Goal: Find specific page/section: Find specific page/section

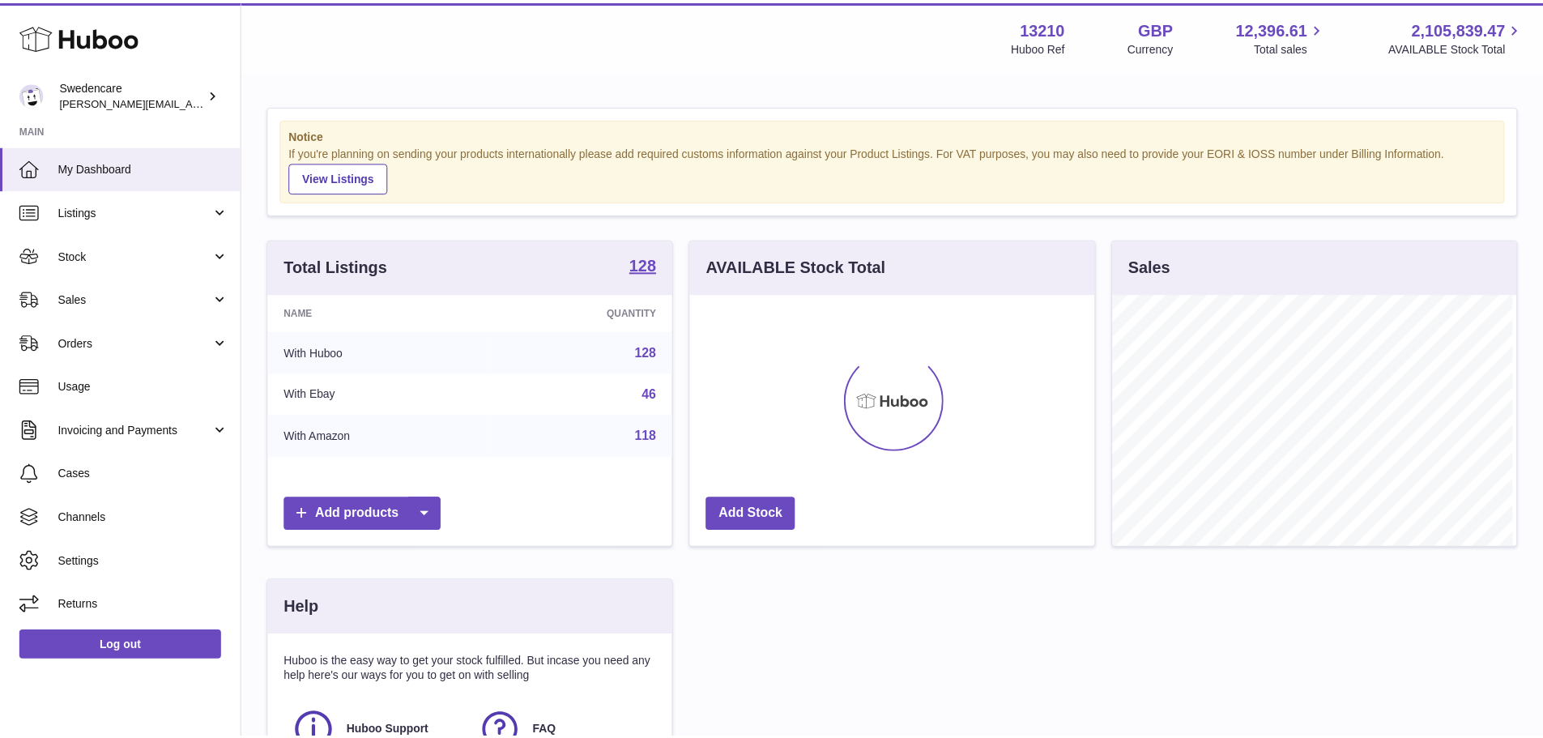
scroll to position [253, 408]
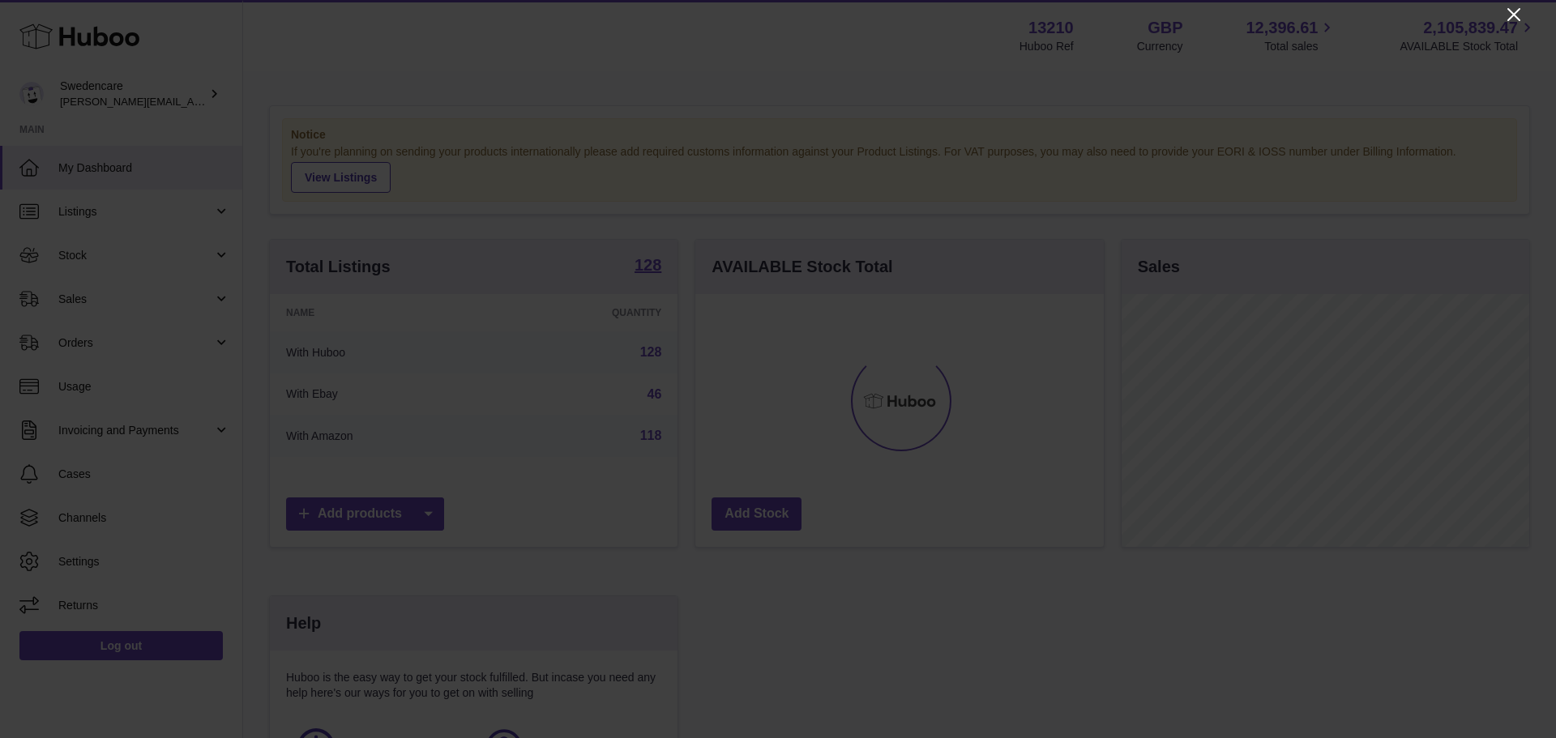
click at [1513, 13] on icon "Close" at bounding box center [1513, 14] width 19 height 19
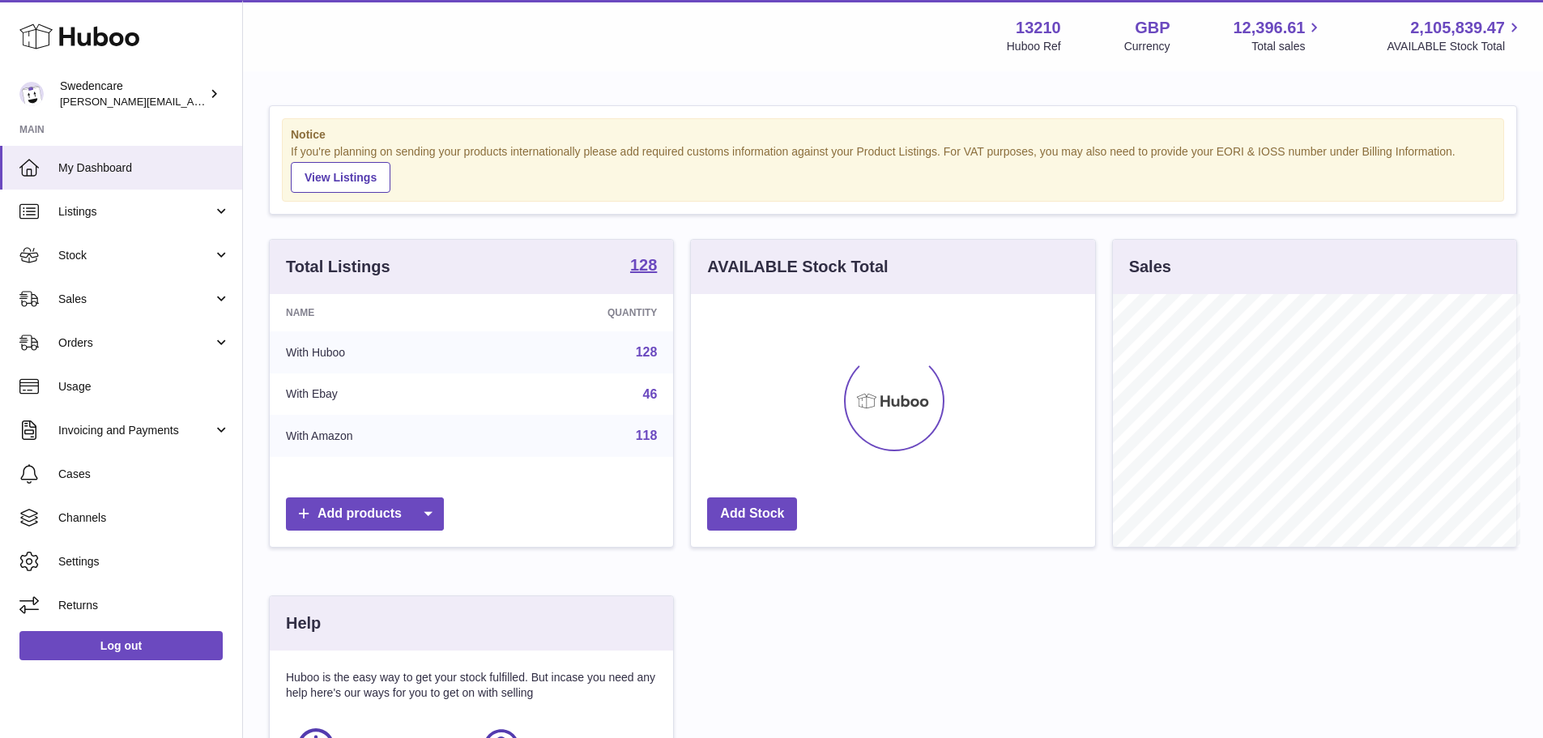
scroll to position [809909, 809759]
click at [103, 344] on span "Orders" at bounding box center [135, 342] width 155 height 15
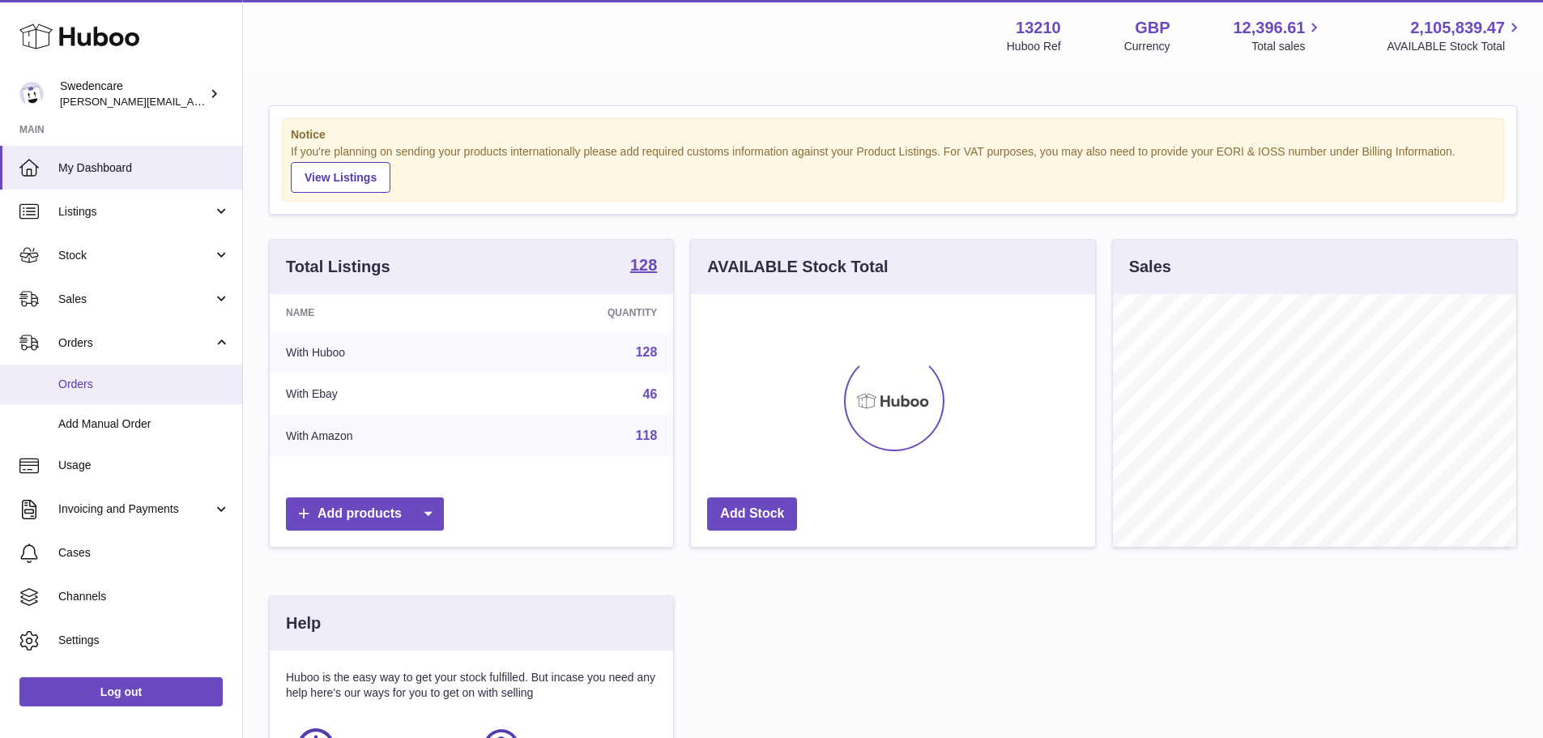
click at [108, 384] on span "Orders" at bounding box center [144, 384] width 172 height 15
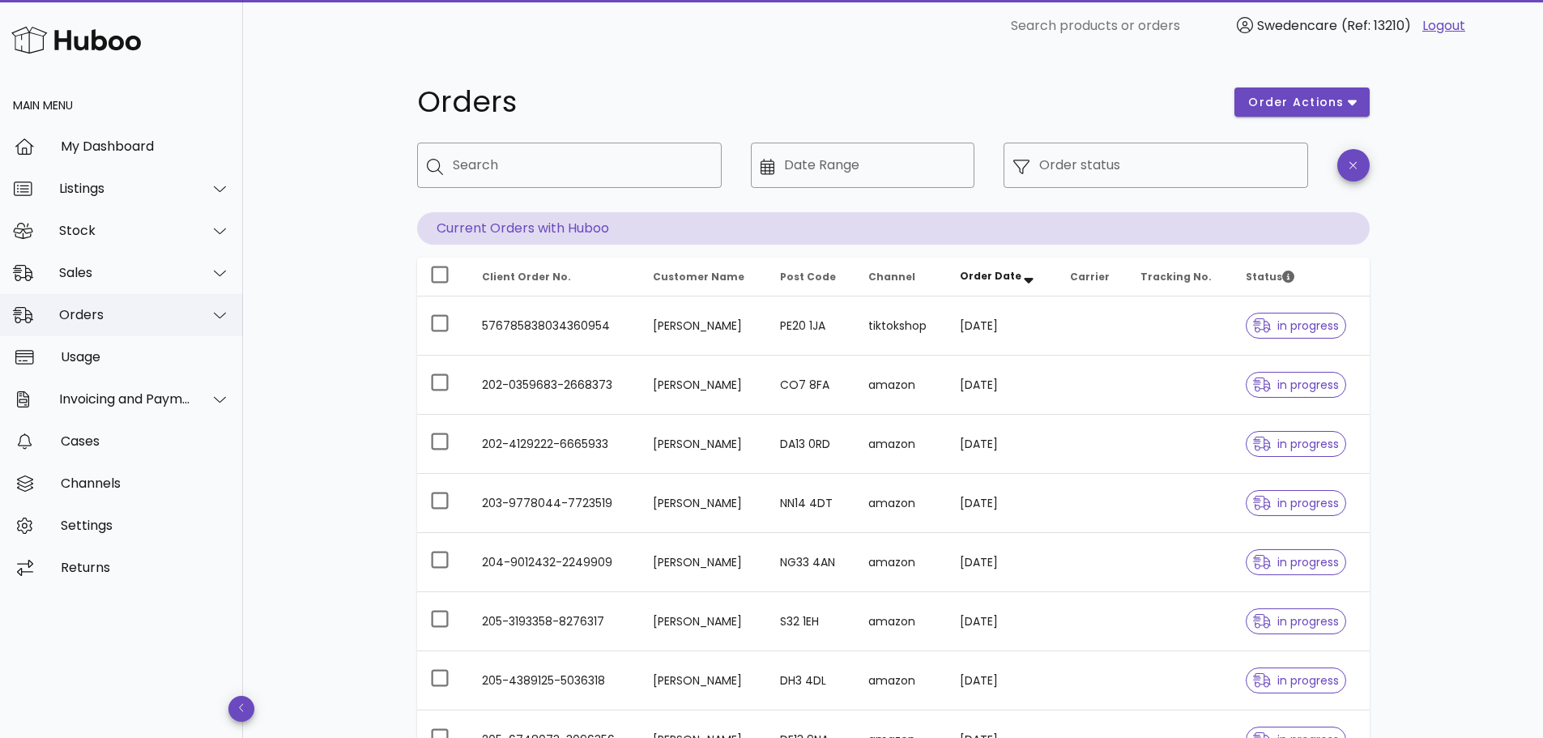
click at [123, 318] on div "Orders" at bounding box center [125, 314] width 132 height 15
click at [113, 275] on div "Sales" at bounding box center [125, 272] width 132 height 15
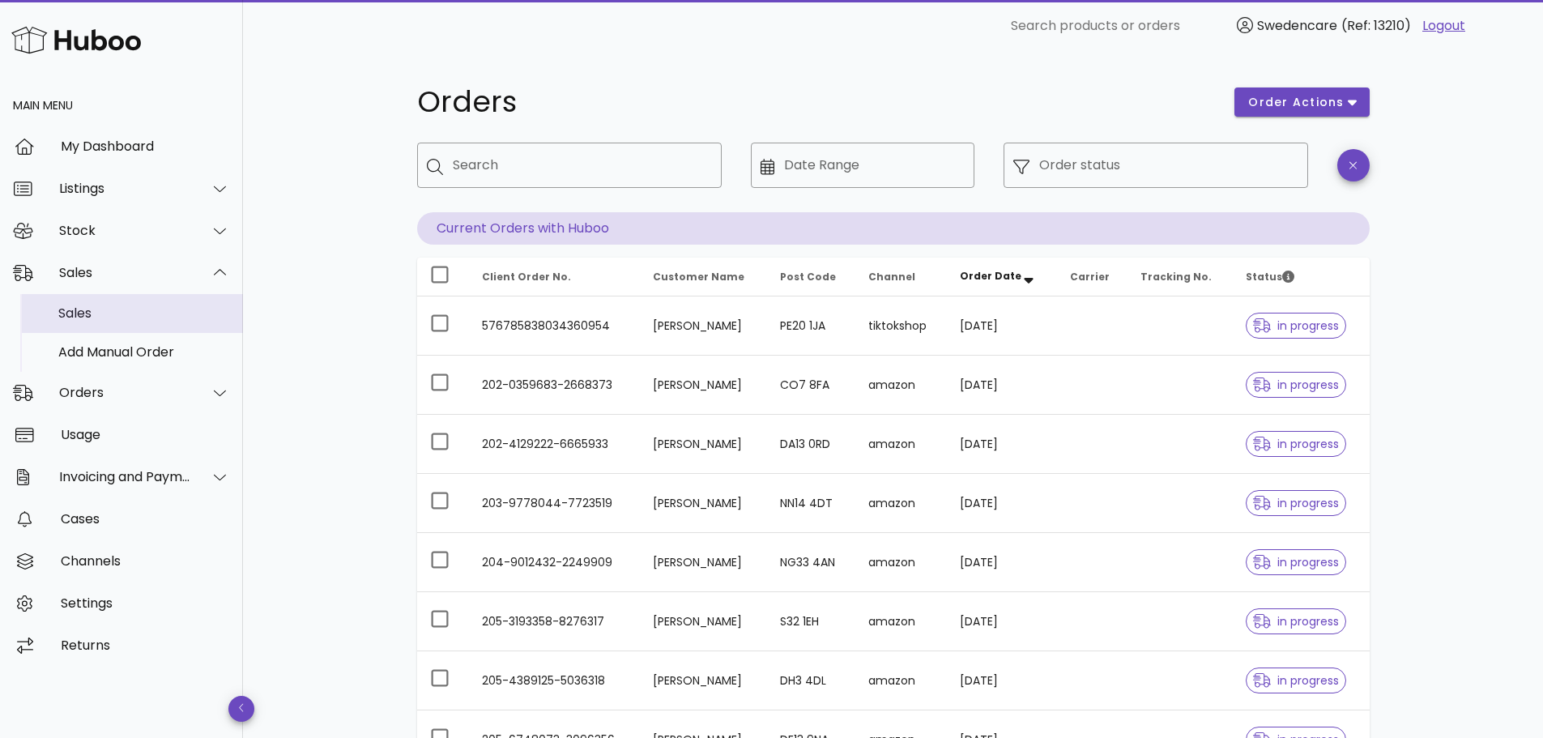
click at [126, 318] on div "Sales" at bounding box center [144, 312] width 172 height 15
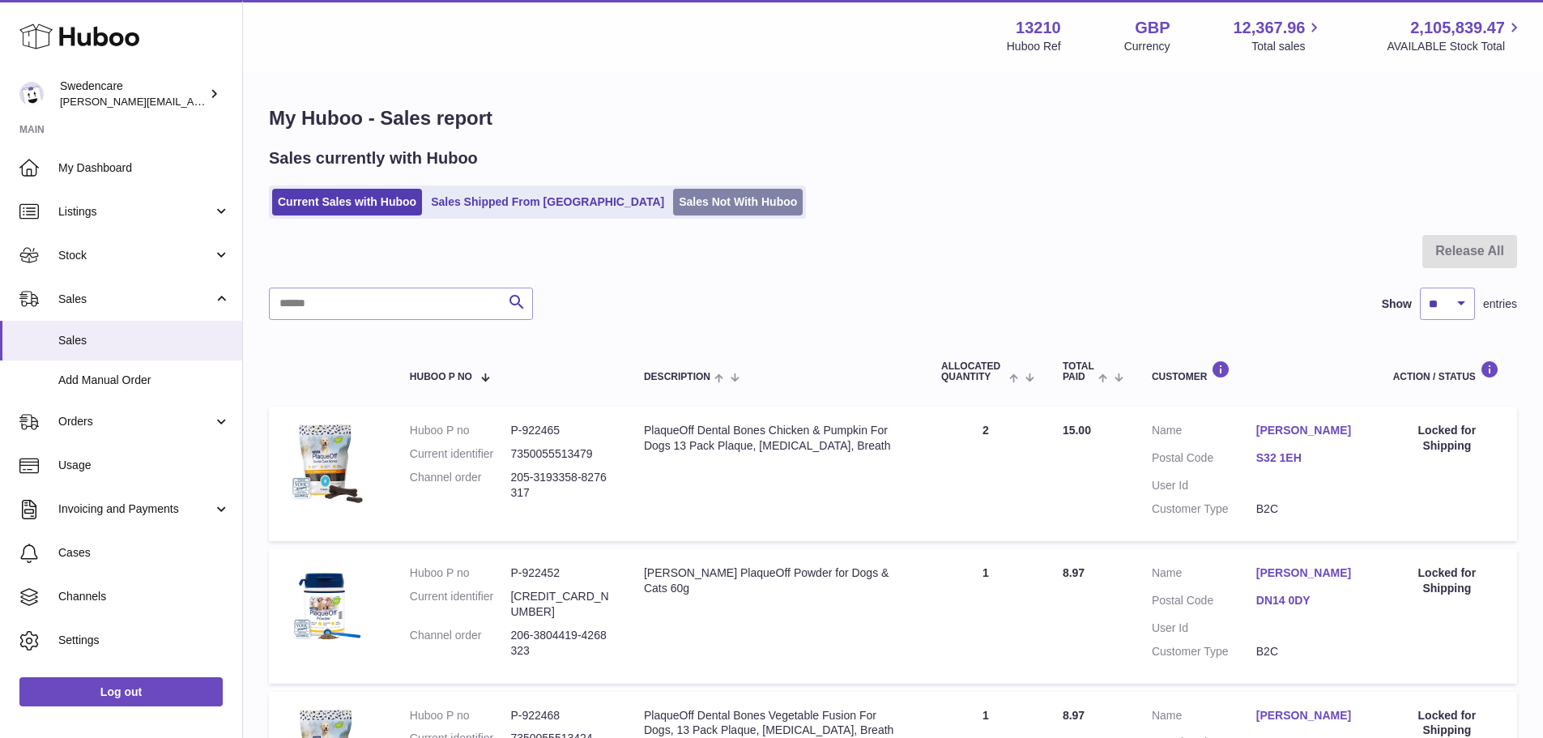
click at [673, 198] on link "Sales Not With Huboo" at bounding box center [738, 202] width 130 height 27
